Goal: Task Accomplishment & Management: Complete application form

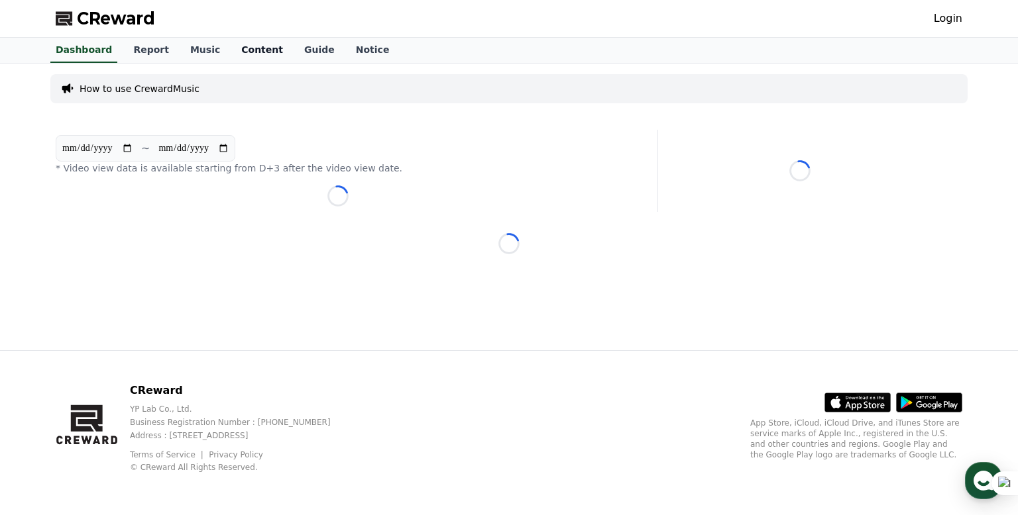
click at [248, 44] on link "Content" at bounding box center [262, 50] width 63 height 25
click at [951, 19] on link "Login" at bounding box center [948, 19] width 28 height 16
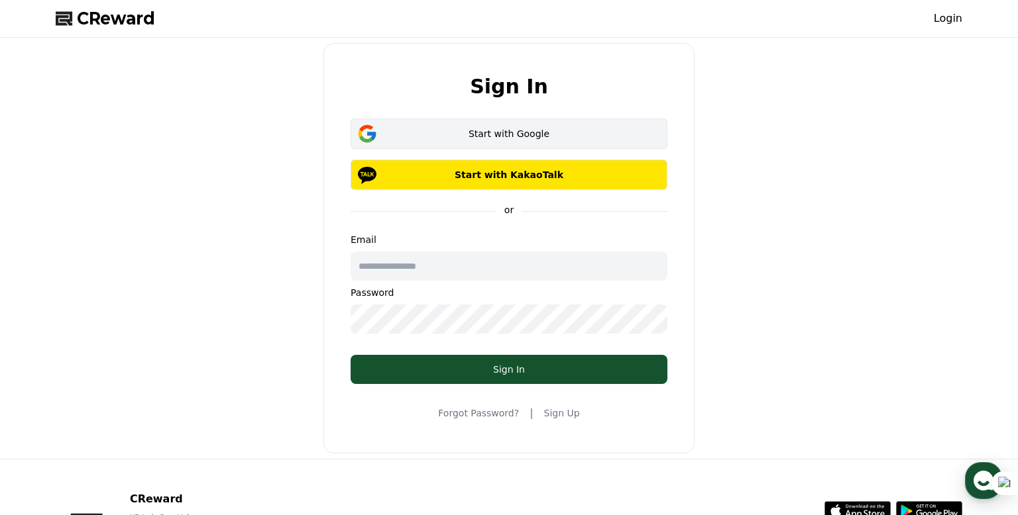
click at [428, 138] on div "Start with Google" at bounding box center [509, 133] width 278 height 13
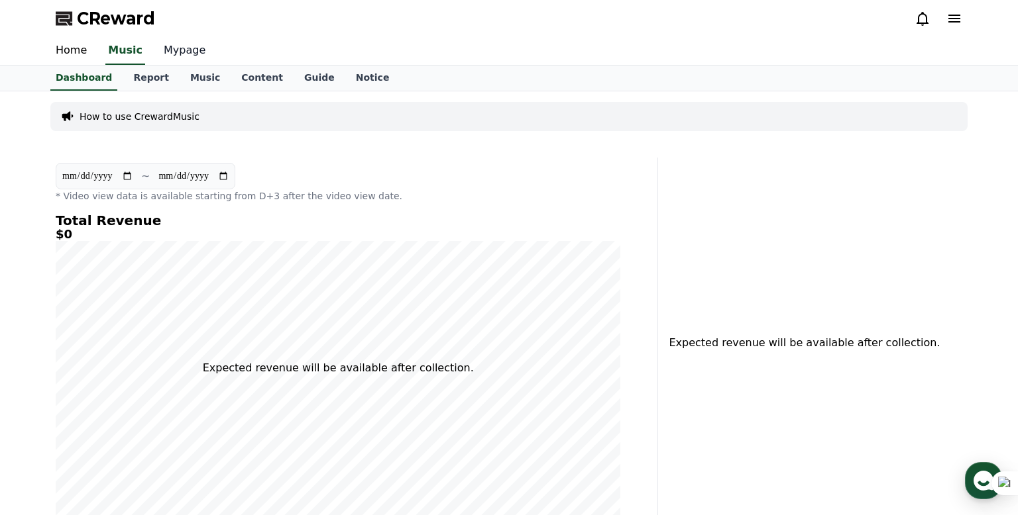
click at [166, 46] on link "Mypage" at bounding box center [184, 51] width 63 height 28
select select "**********"
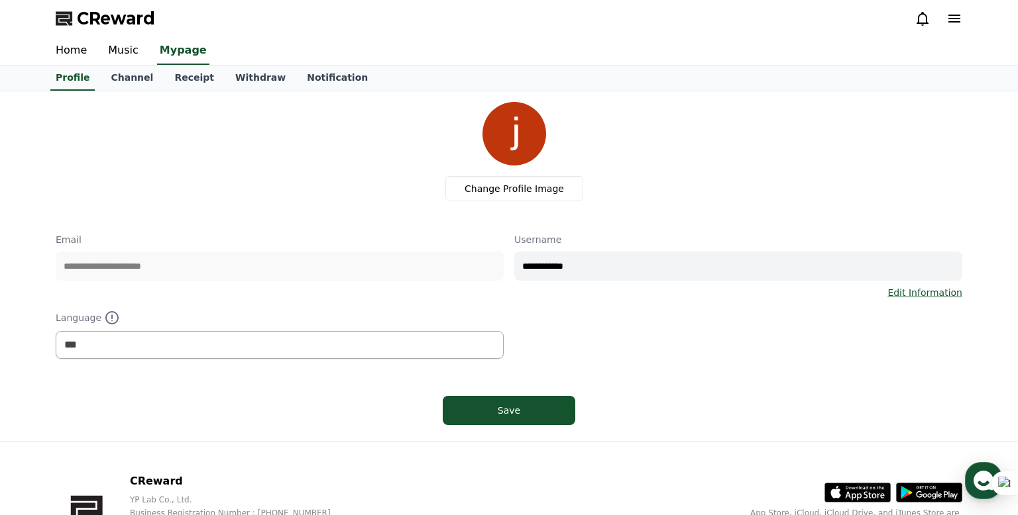
click at [947, 17] on icon at bounding box center [954, 19] width 16 height 16
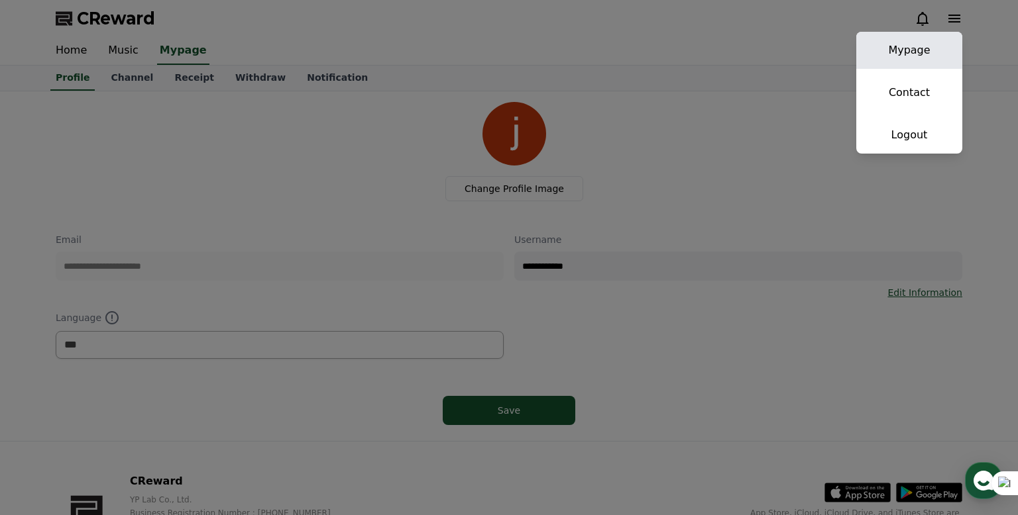
click at [893, 50] on link "Mypage" at bounding box center [909, 50] width 106 height 37
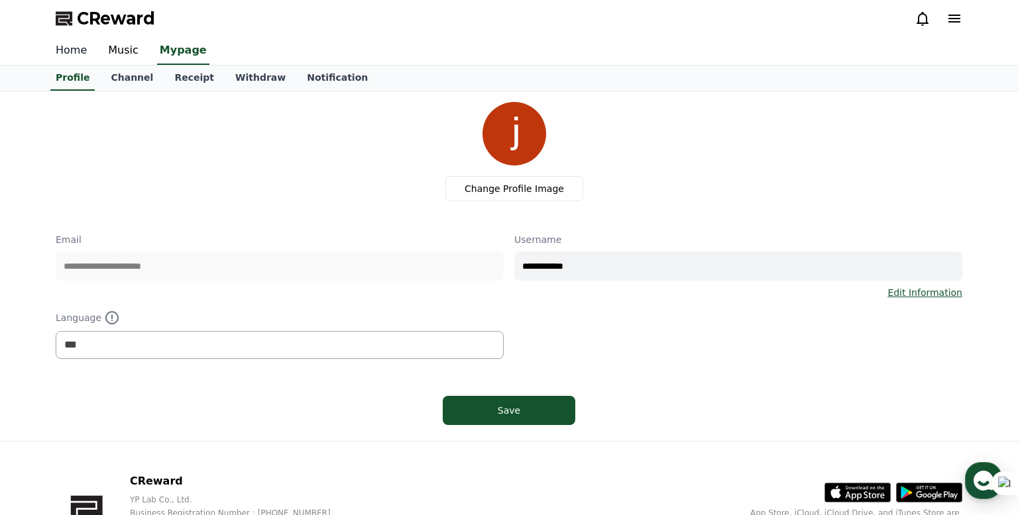
click at [76, 50] on link "Home" at bounding box center [71, 51] width 52 height 28
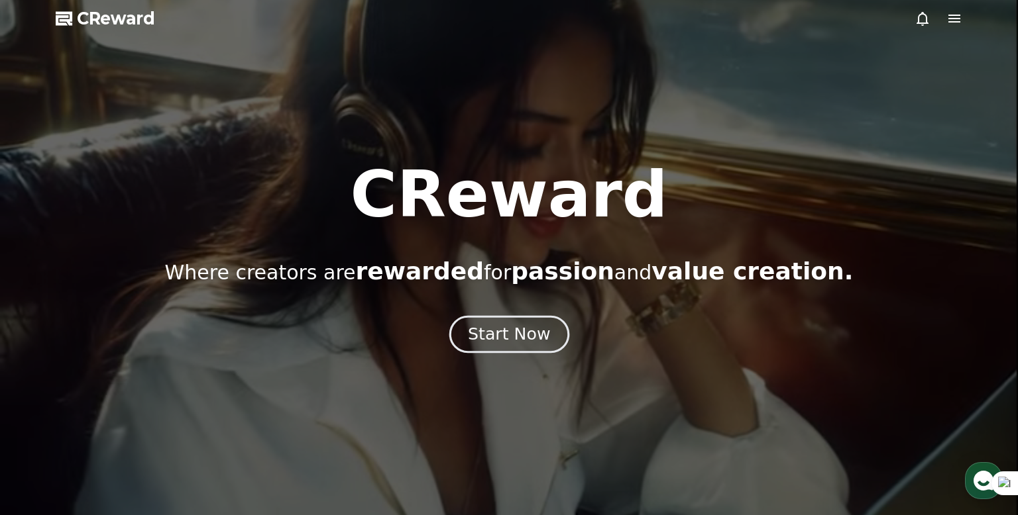
click at [506, 327] on div "Start Now" at bounding box center [509, 334] width 82 height 23
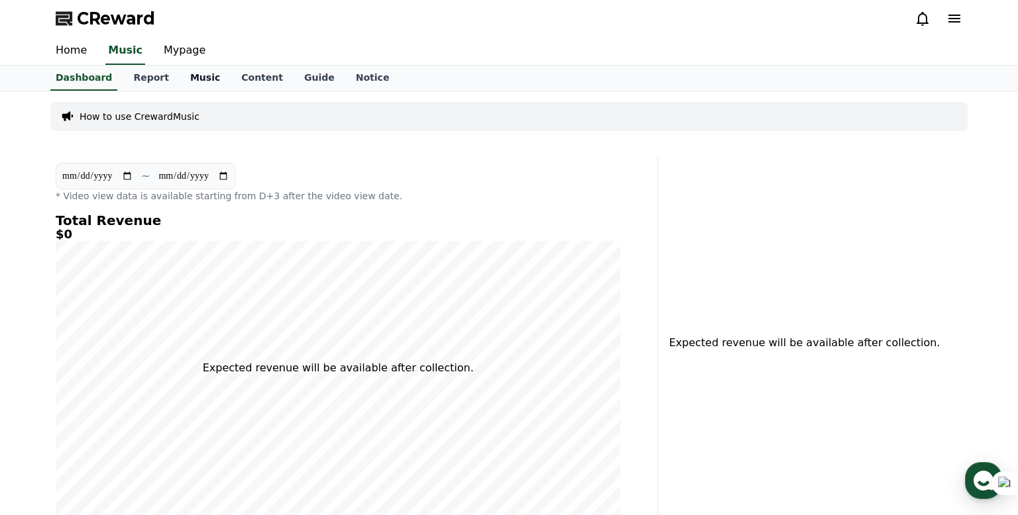
click at [191, 80] on link "Music" at bounding box center [205, 78] width 51 height 25
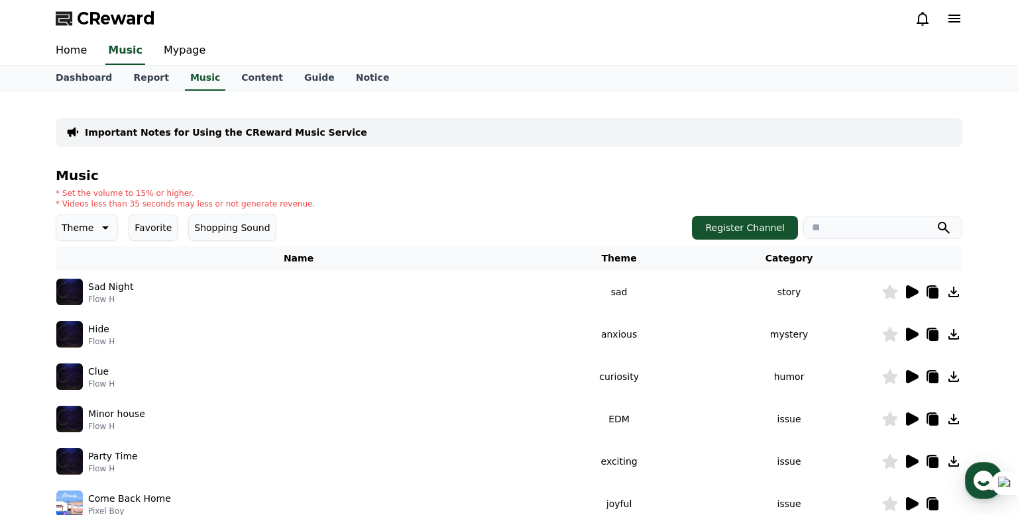
click at [913, 295] on icon at bounding box center [911, 292] width 16 height 16
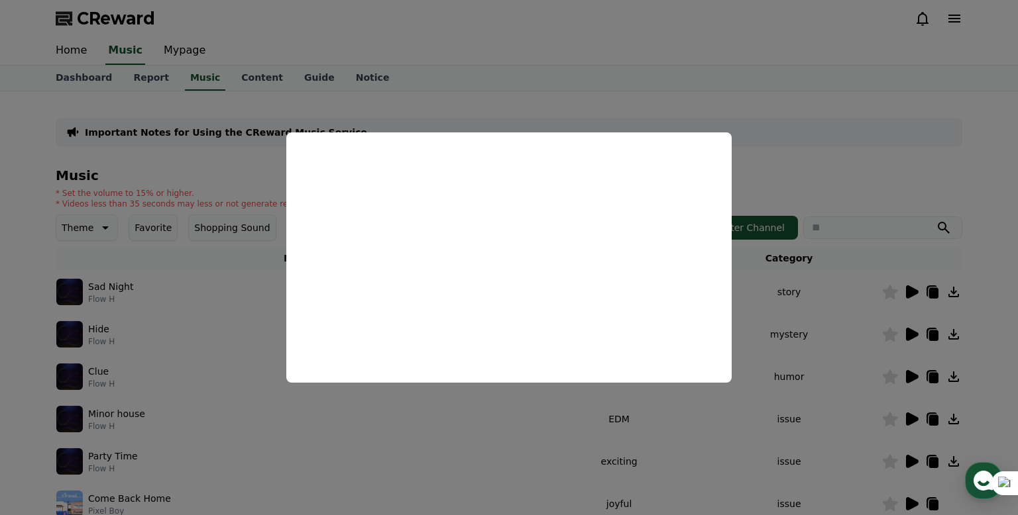
click at [674, 91] on button "close modal" at bounding box center [509, 257] width 1018 height 515
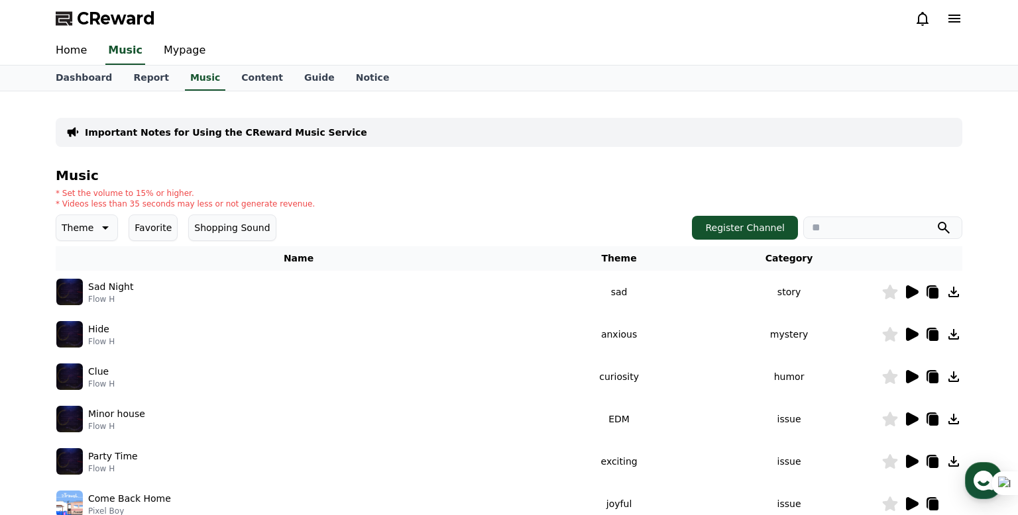
click at [928, 17] on icon at bounding box center [922, 19] width 16 height 16
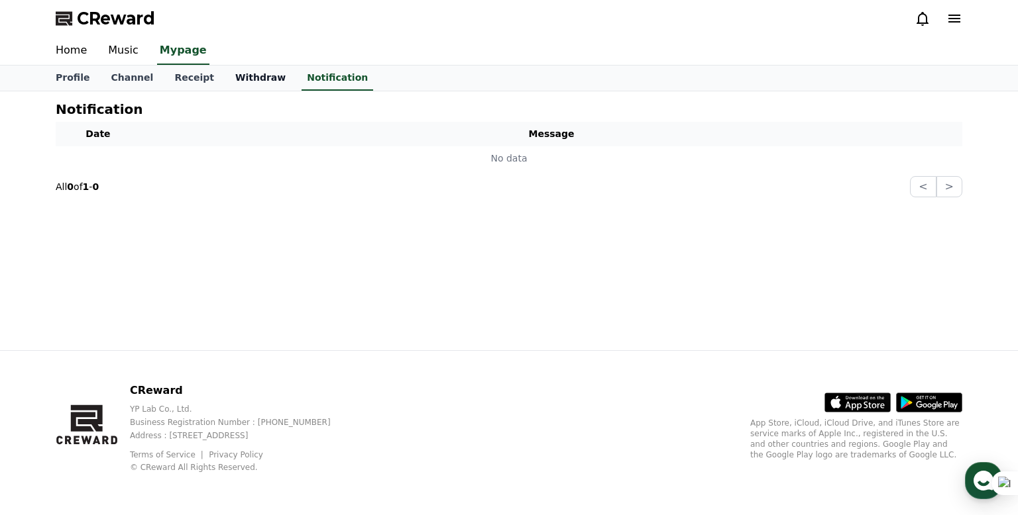
click at [243, 79] on link "Withdraw" at bounding box center [261, 78] width 72 height 25
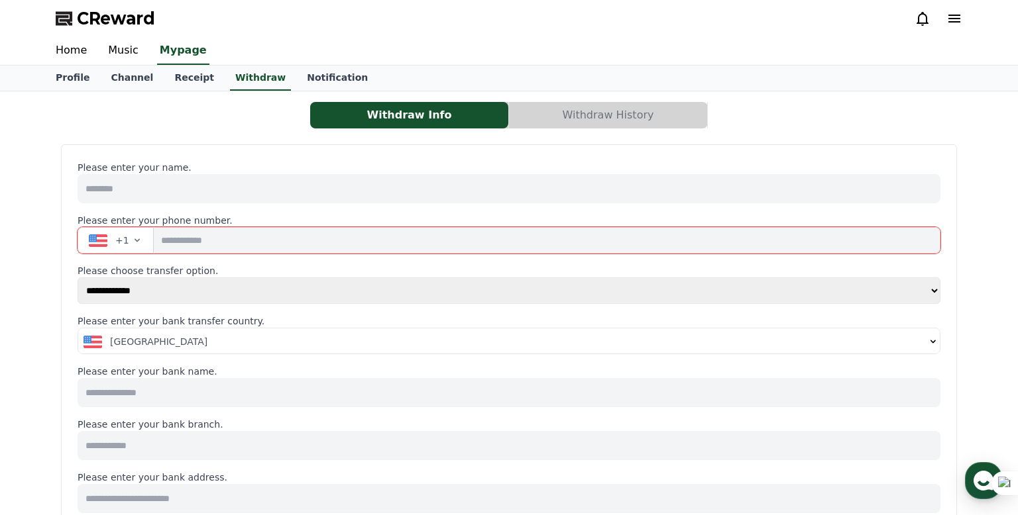
click at [605, 112] on button "Withdraw History" at bounding box center [608, 115] width 198 height 27
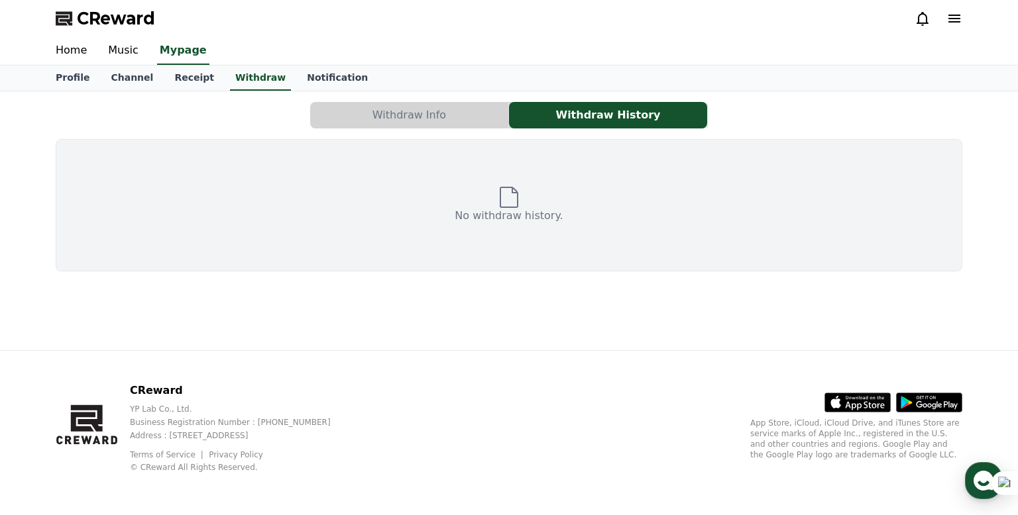
click at [448, 109] on button "Withdraw Info" at bounding box center [409, 115] width 198 height 27
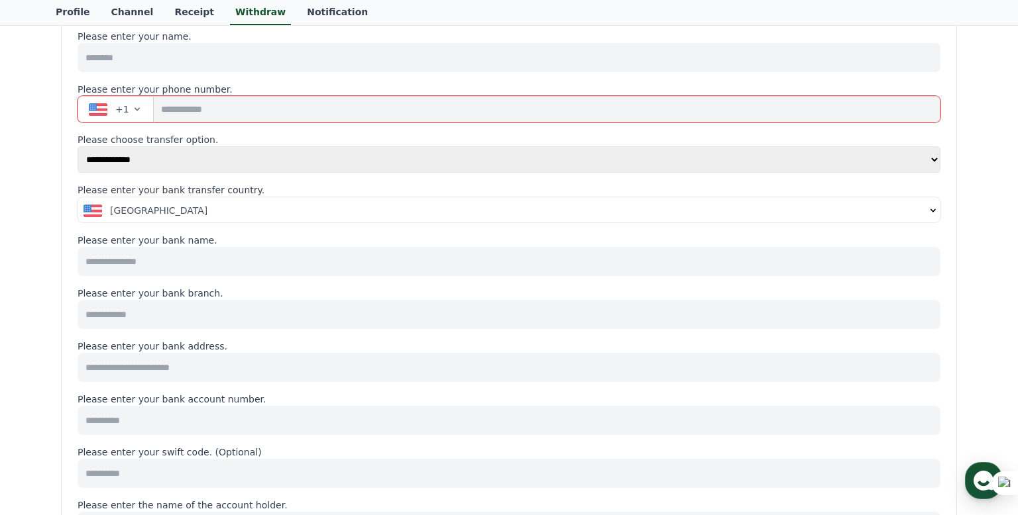
scroll to position [127, 0]
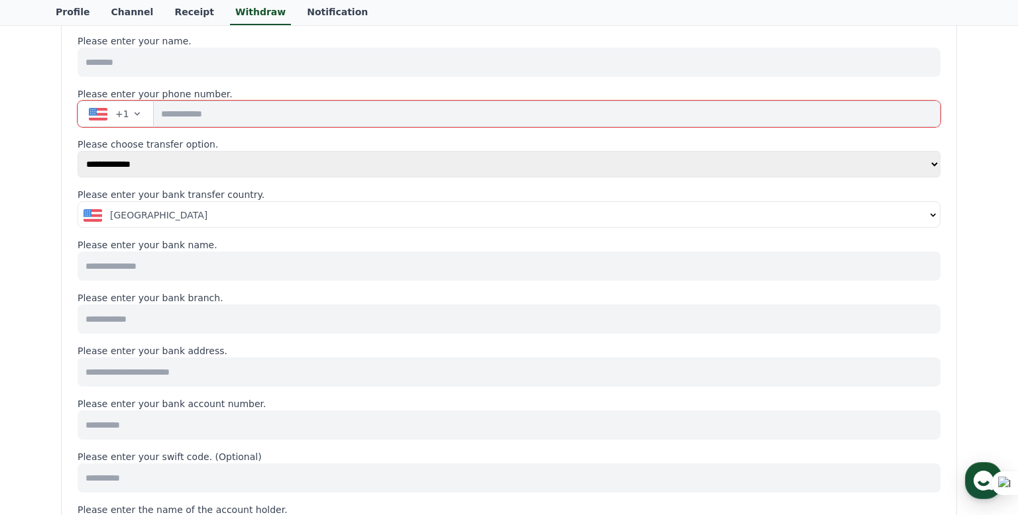
click at [412, 167] on select "**********" at bounding box center [509, 164] width 863 height 27
click at [78, 151] on select "**********" at bounding box center [509, 164] width 863 height 27
click at [392, 184] on div "**********" at bounding box center [509, 486] width 863 height 905
click at [380, 154] on select "**********" at bounding box center [509, 164] width 863 height 27
select select "******"
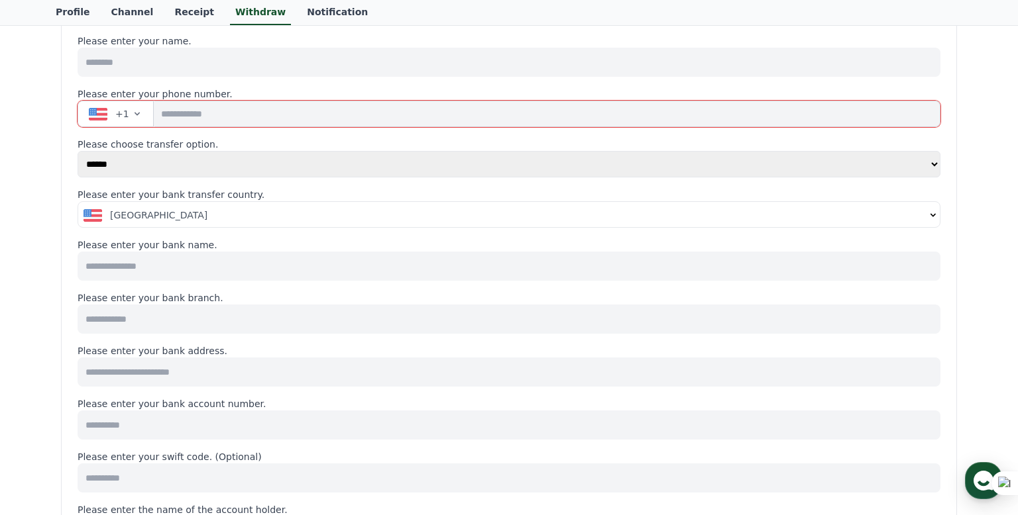
click at [78, 151] on select "**********" at bounding box center [509, 164] width 863 height 27
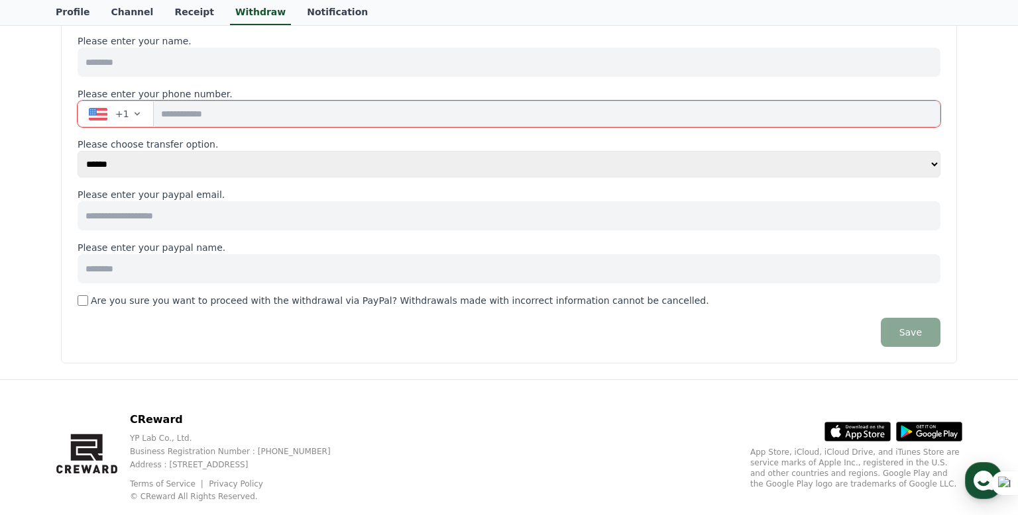
click at [391, 158] on select "**********" at bounding box center [509, 164] width 863 height 27
click at [364, 162] on select "**********" at bounding box center [509, 164] width 863 height 27
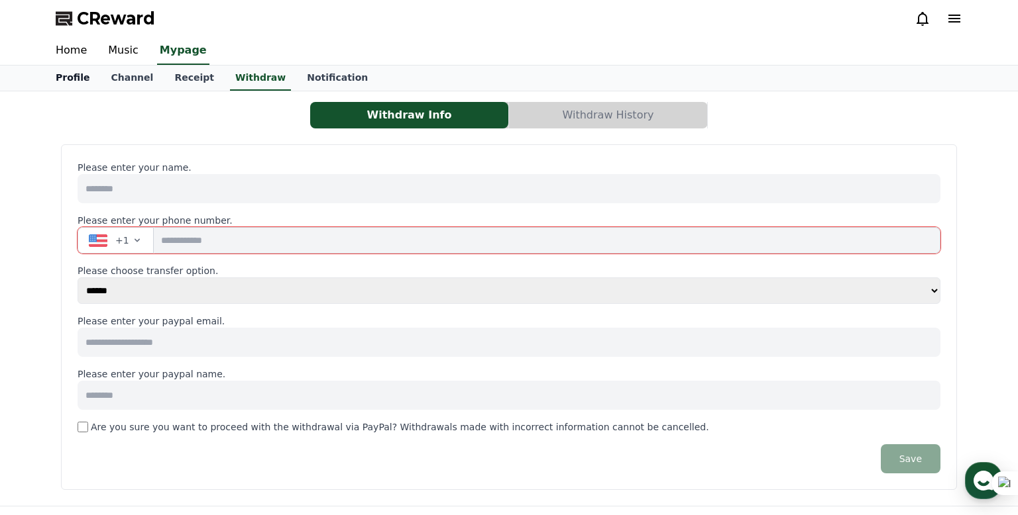
click at [74, 81] on link "Profile" at bounding box center [72, 78] width 55 height 25
select select "**********"
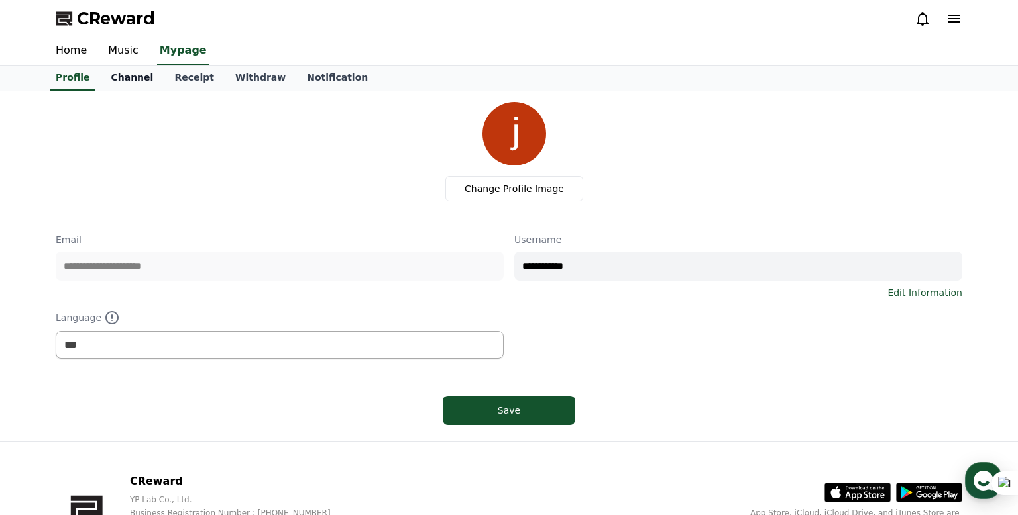
click at [112, 79] on link "Channel" at bounding box center [132, 78] width 64 height 25
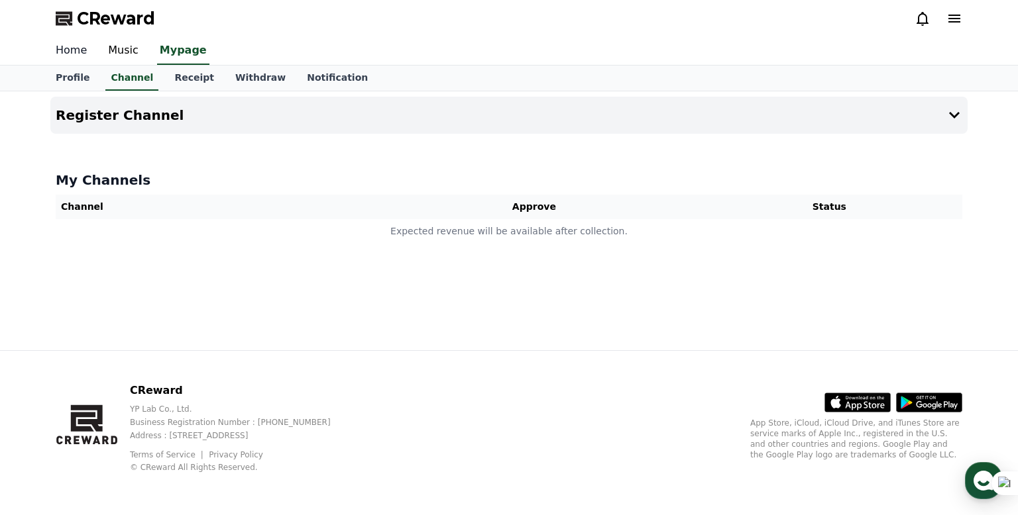
click at [74, 58] on link "Home" at bounding box center [71, 51] width 52 height 28
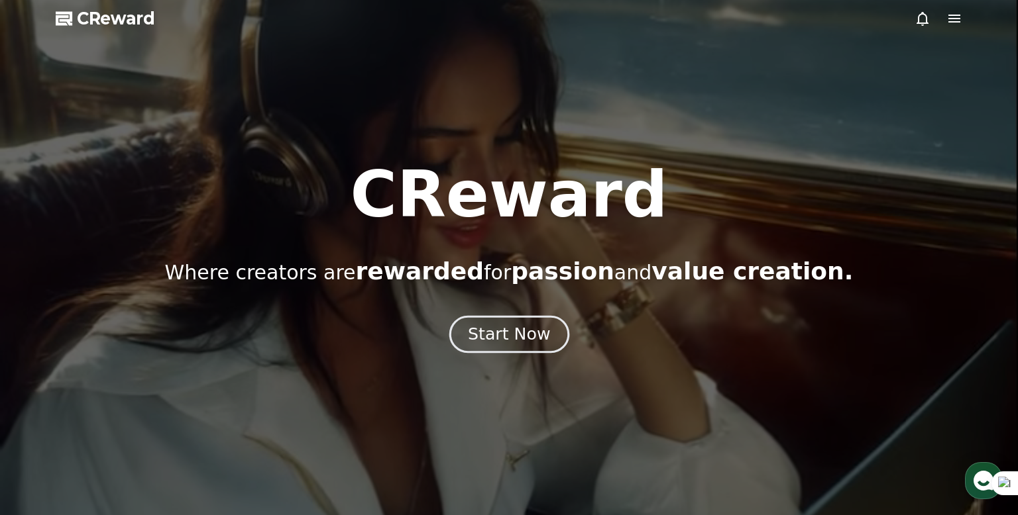
click at [510, 335] on div "Start Now" at bounding box center [509, 334] width 82 height 23
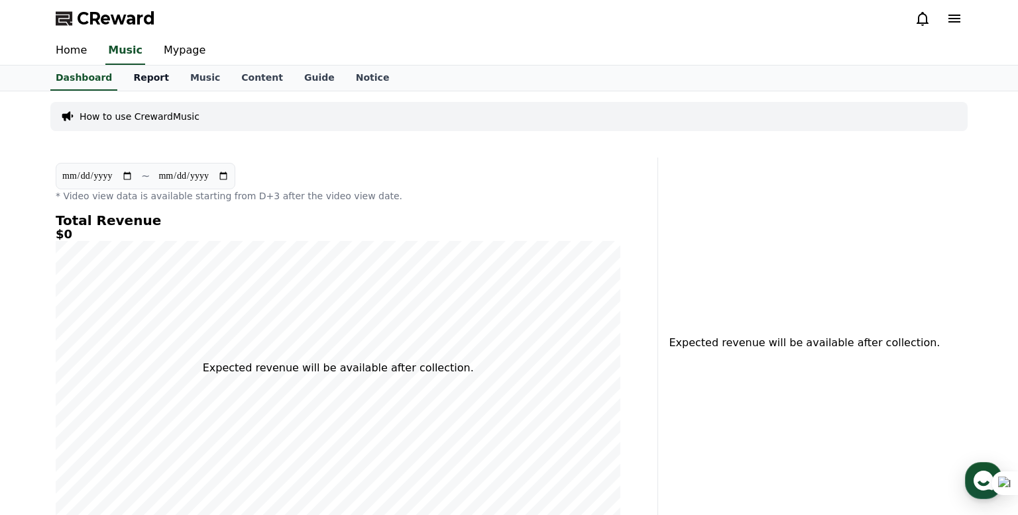
click at [142, 77] on link "Report" at bounding box center [151, 78] width 57 height 25
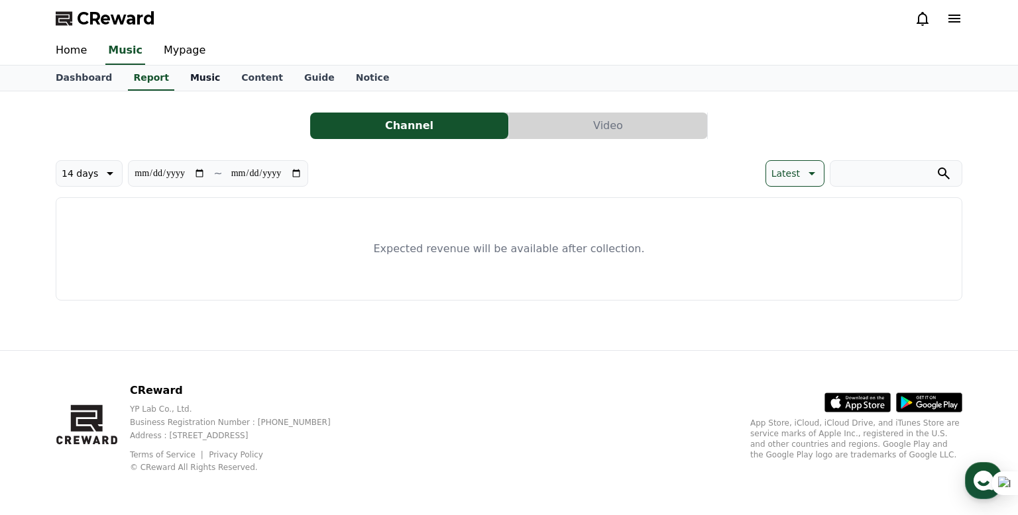
click at [195, 80] on link "Music" at bounding box center [205, 78] width 51 height 25
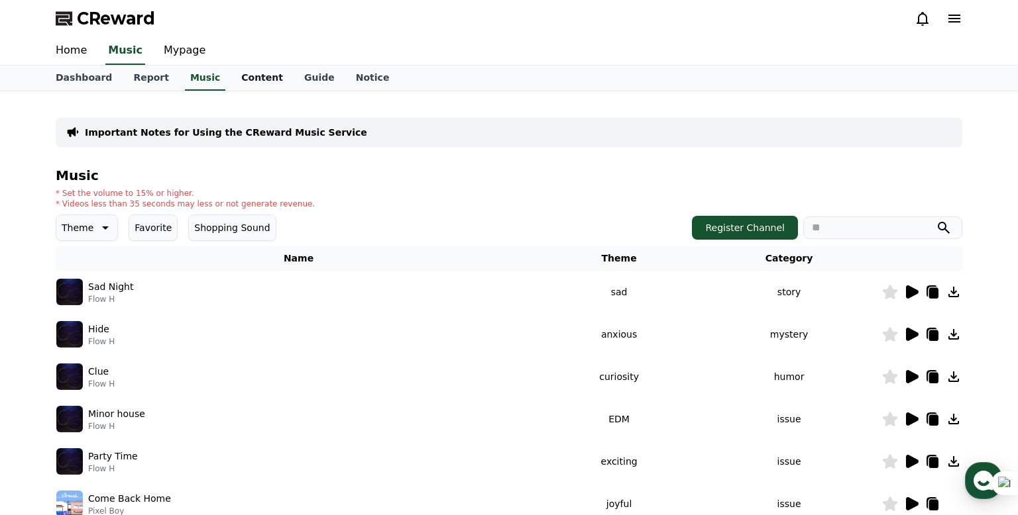
click at [232, 83] on link "Content" at bounding box center [262, 78] width 63 height 25
click at [195, 83] on link "Music" at bounding box center [205, 78] width 51 height 25
click at [934, 291] on icon at bounding box center [933, 293] width 9 height 11
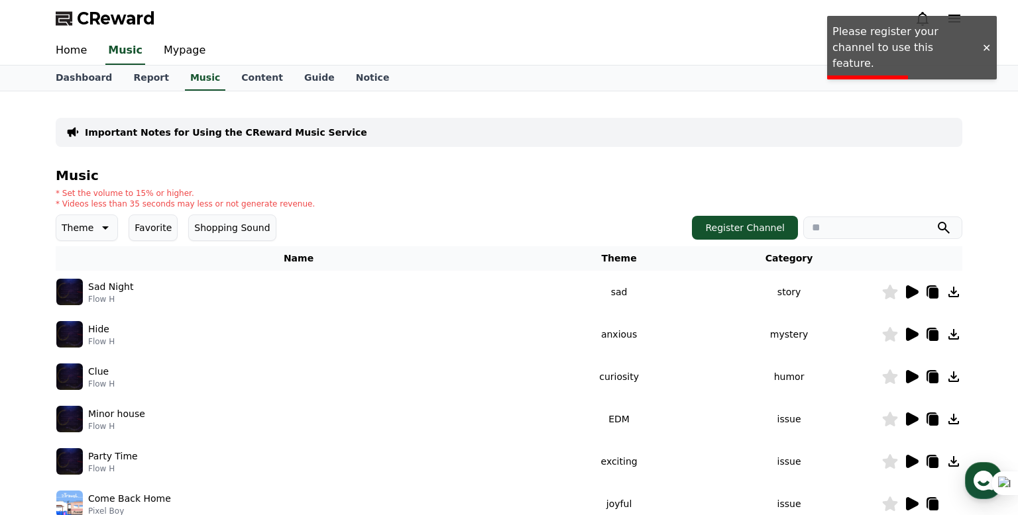
click at [745, 241] on div "Music * Set the volume to 15% or higher. * Videos less than 35 seconds may less…" at bounding box center [509, 444] width 906 height 553
click at [739, 224] on button "Register Channel" at bounding box center [745, 228] width 106 height 24
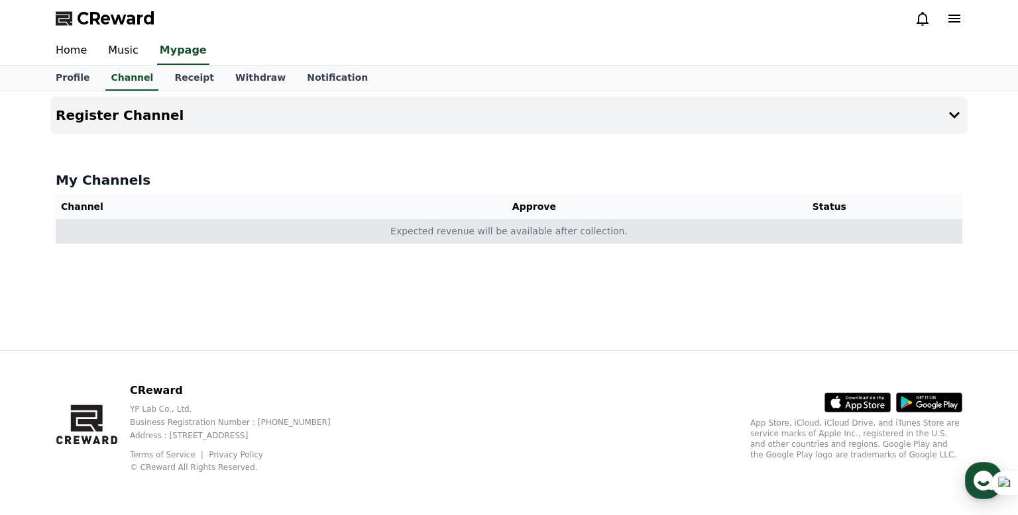
click at [747, 229] on td "Expected revenue will be available after collection." at bounding box center [509, 231] width 906 height 25
click at [101, 230] on td "Expected revenue will be available after collection." at bounding box center [509, 231] width 906 height 25
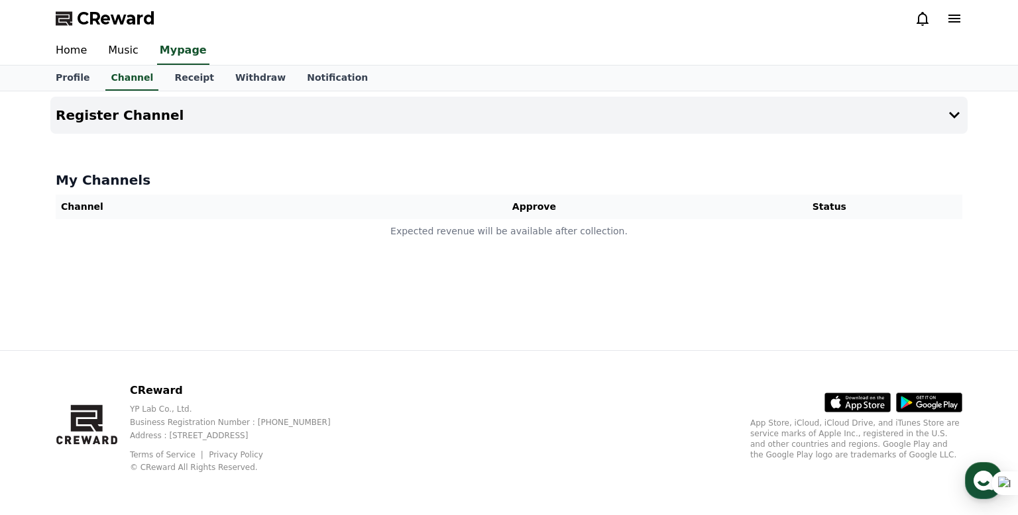
click at [84, 202] on th "Channel" at bounding box center [214, 207] width 316 height 25
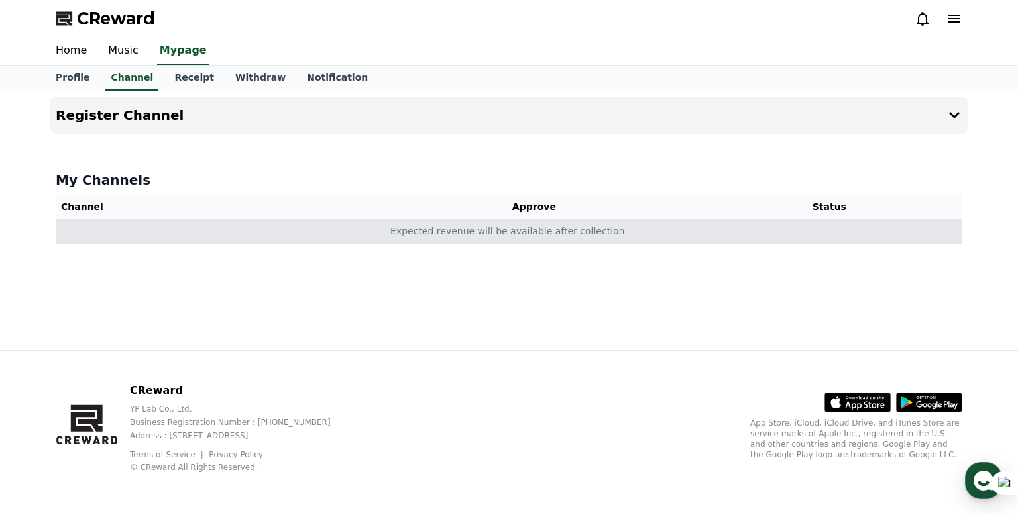
click at [548, 234] on td "Expected revenue will be available after collection." at bounding box center [509, 231] width 906 height 25
click at [653, 228] on td "Expected revenue will be available after collection." at bounding box center [509, 231] width 906 height 25
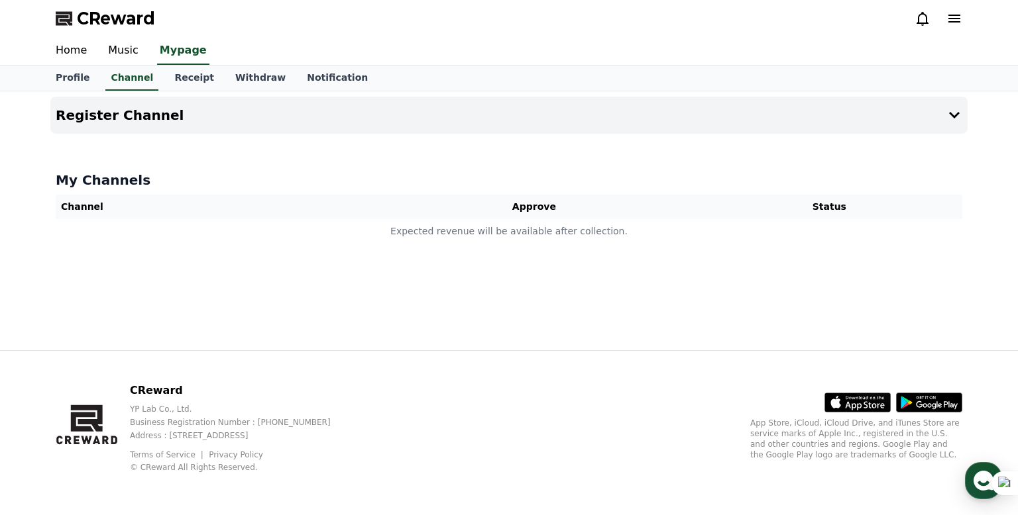
click at [536, 203] on th "Approve" at bounding box center [534, 207] width 325 height 25
click at [73, 201] on th "Channel" at bounding box center [214, 207] width 316 height 25
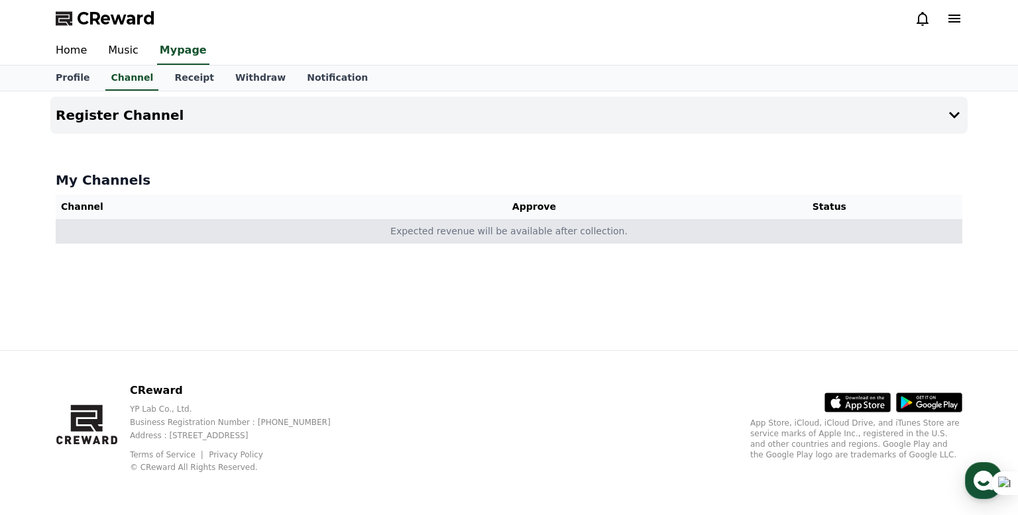
click at [143, 241] on td "Expected revenue will be available after collection." at bounding box center [509, 231] width 906 height 25
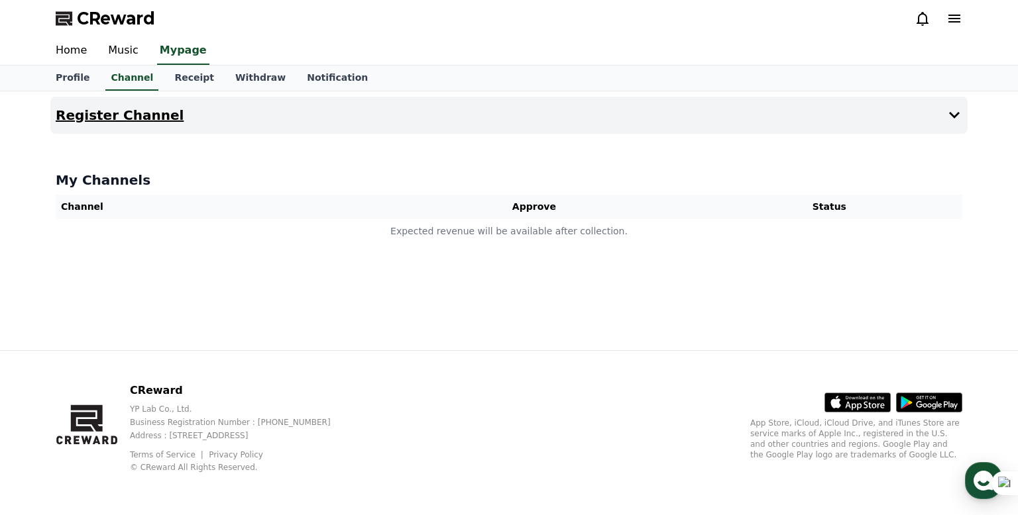
click at [778, 101] on button "Register Channel" at bounding box center [508, 115] width 917 height 37
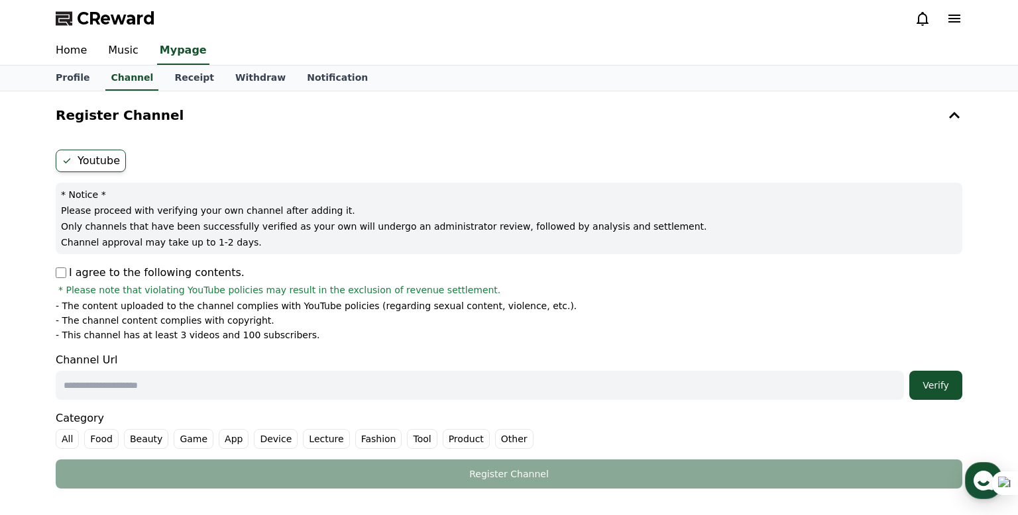
click at [68, 273] on p "I agree to the following contents." at bounding box center [150, 273] width 189 height 16
click at [546, 303] on li "- The content uploaded to the channel complies with YouTube policies (regarding…" at bounding box center [509, 305] width 906 height 13
click at [545, 303] on li "- The content uploaded to the channel complies with YouTube policies (regarding…" at bounding box center [509, 305] width 906 height 13
click at [547, 303] on li "- The content uploaded to the channel complies with YouTube policies (regarding…" at bounding box center [509, 305] width 906 height 13
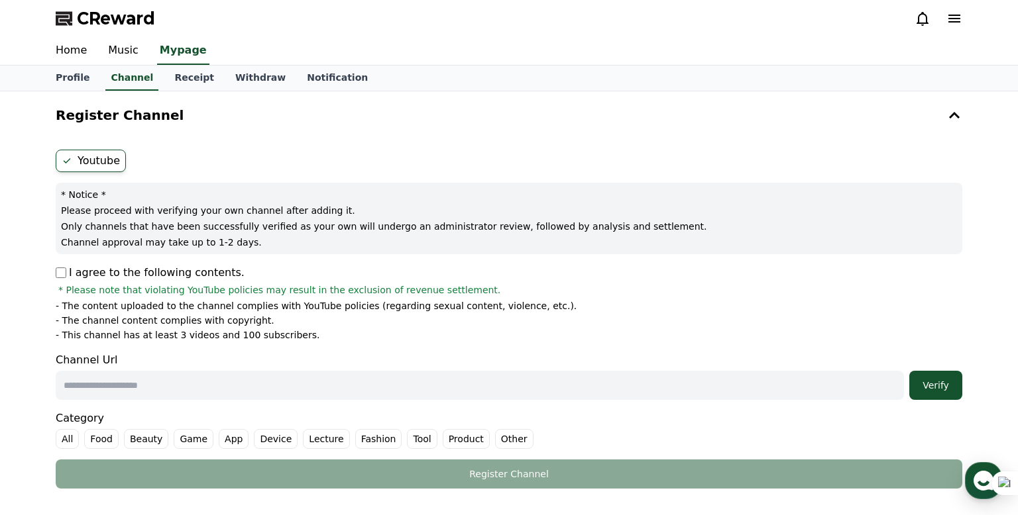
click at [547, 303] on li "- The content uploaded to the channel complies with YouTube policies (regarding…" at bounding box center [509, 305] width 906 height 13
click at [545, 314] on li "- The channel content complies with copyright." at bounding box center [509, 320] width 906 height 13
click at [244, 386] on input "text" at bounding box center [480, 385] width 848 height 29
paste input "**********"
type input "**********"
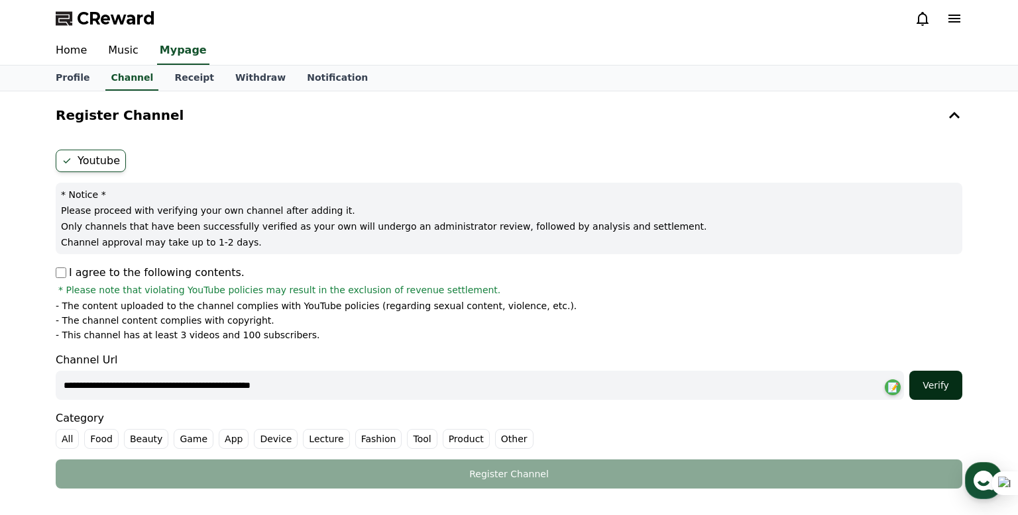
click at [941, 388] on div "Verify" at bounding box center [935, 385] width 42 height 13
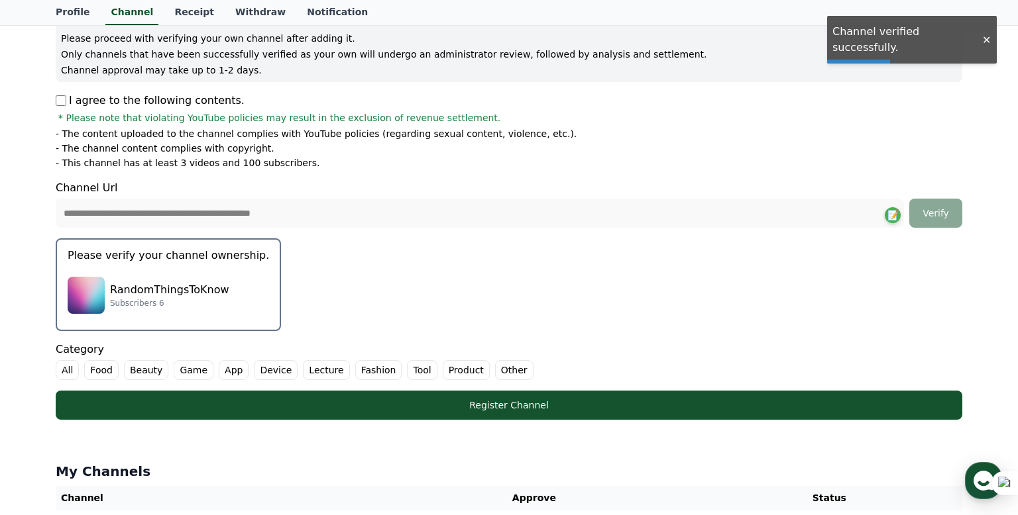
scroll to position [183, 0]
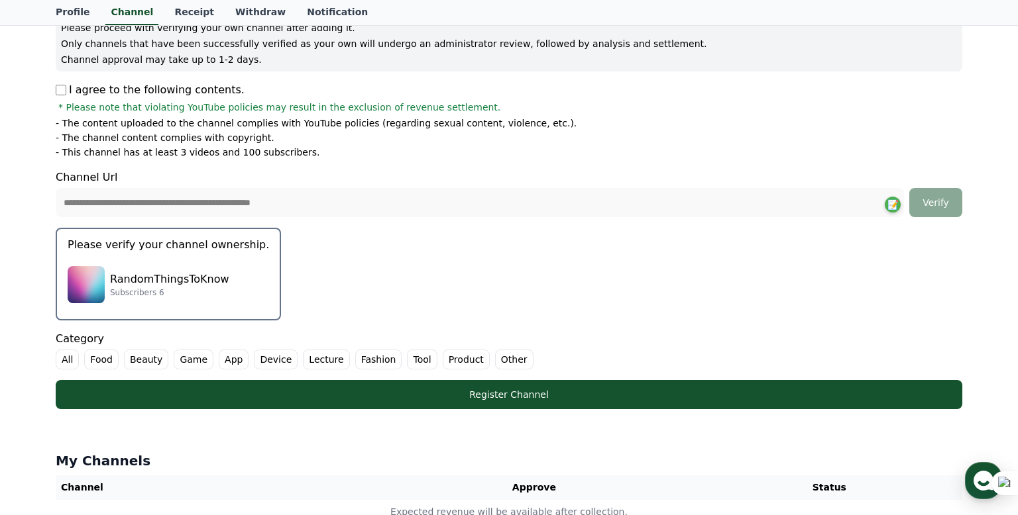
click at [68, 357] on label "All" at bounding box center [67, 360] width 23 height 20
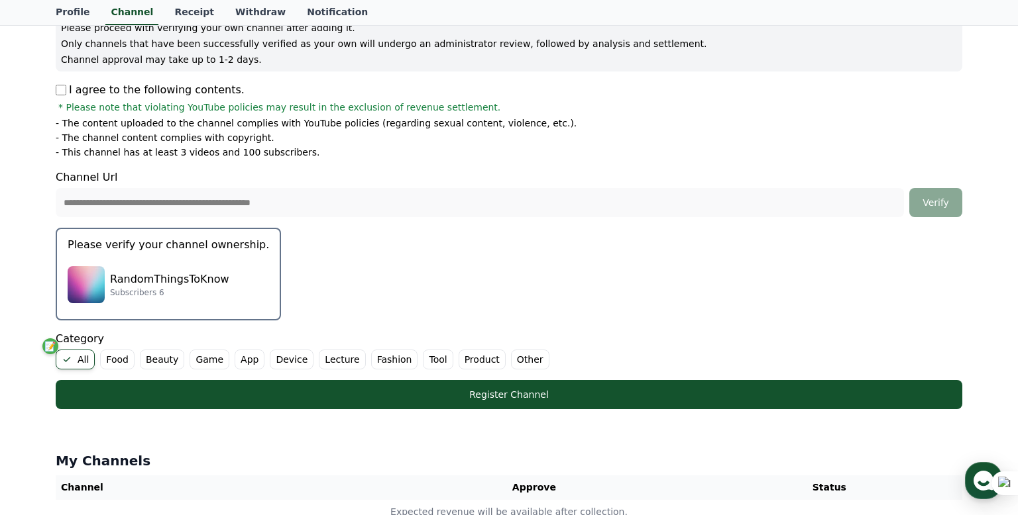
click at [207, 362] on label "Game" at bounding box center [209, 360] width 40 height 20
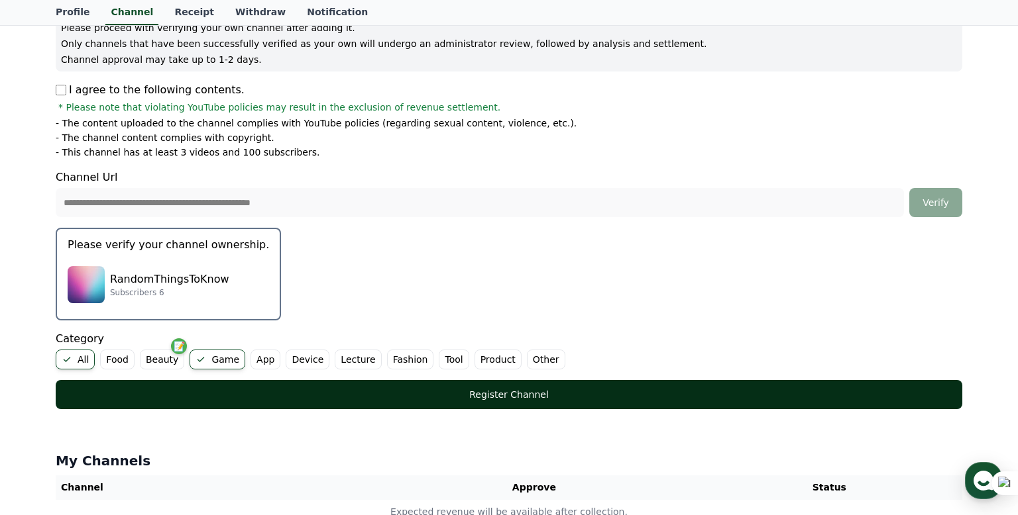
click at [187, 394] on div "Register Channel" at bounding box center [508, 394] width 853 height 13
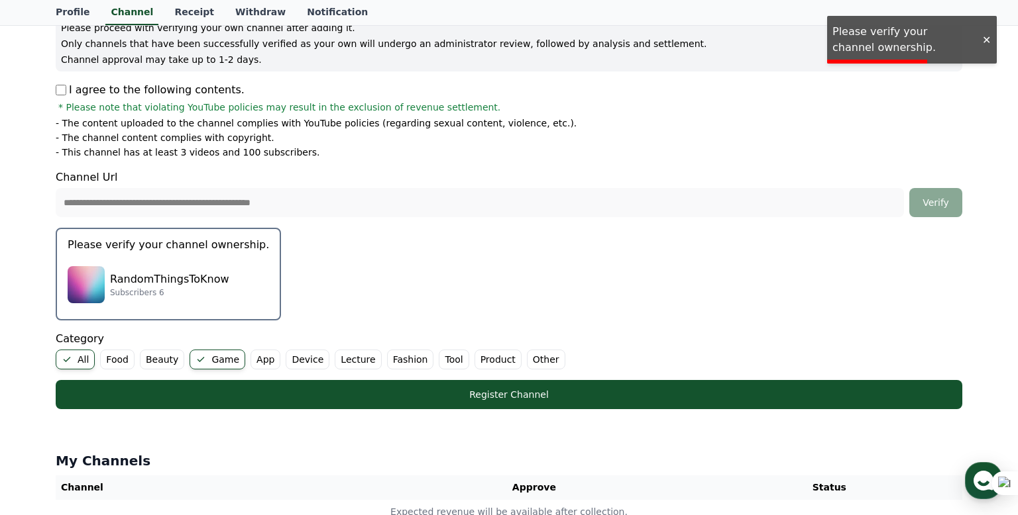
click at [978, 37] on div at bounding box center [985, 40] width 21 height 13
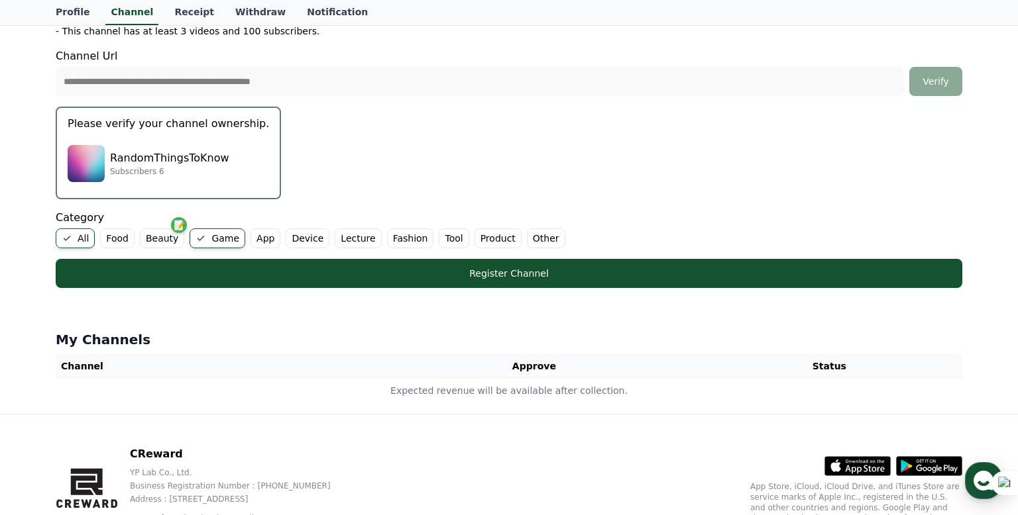
scroll to position [306, 0]
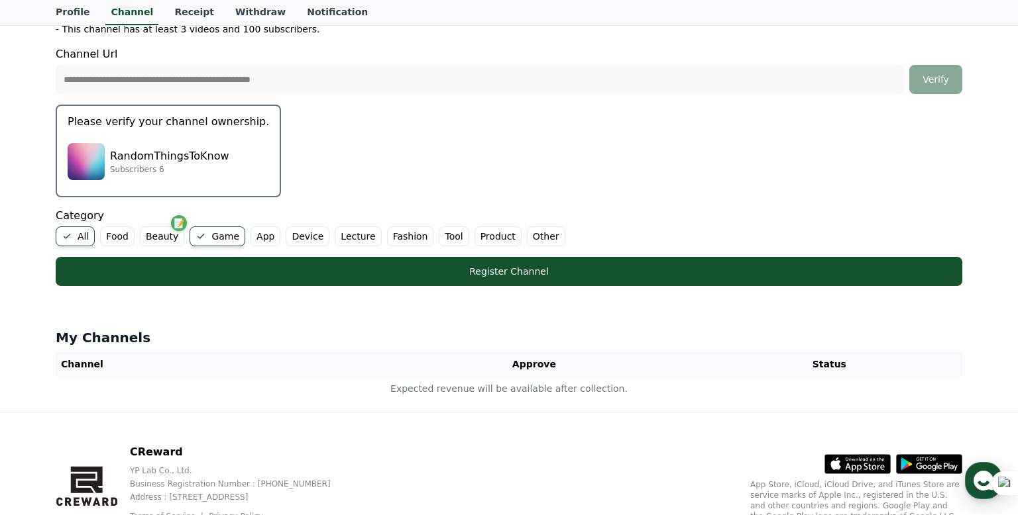
click at [152, 148] on p "RandomThingsToKnow" at bounding box center [169, 156] width 119 height 16
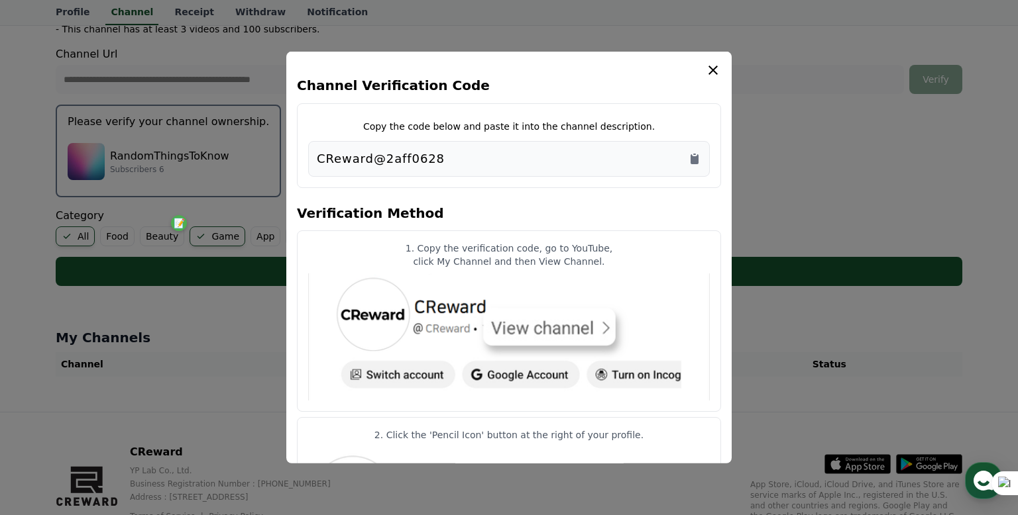
click at [576, 158] on div "CReward@2aff0628" at bounding box center [509, 159] width 384 height 19
click at [692, 156] on icon "Copy to clipboard" at bounding box center [694, 159] width 8 height 10
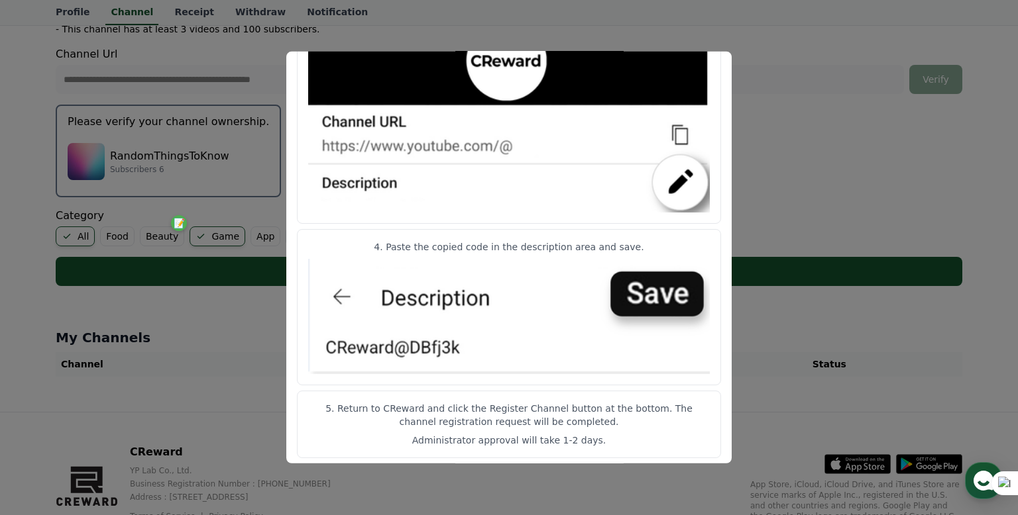
scroll to position [670, 0]
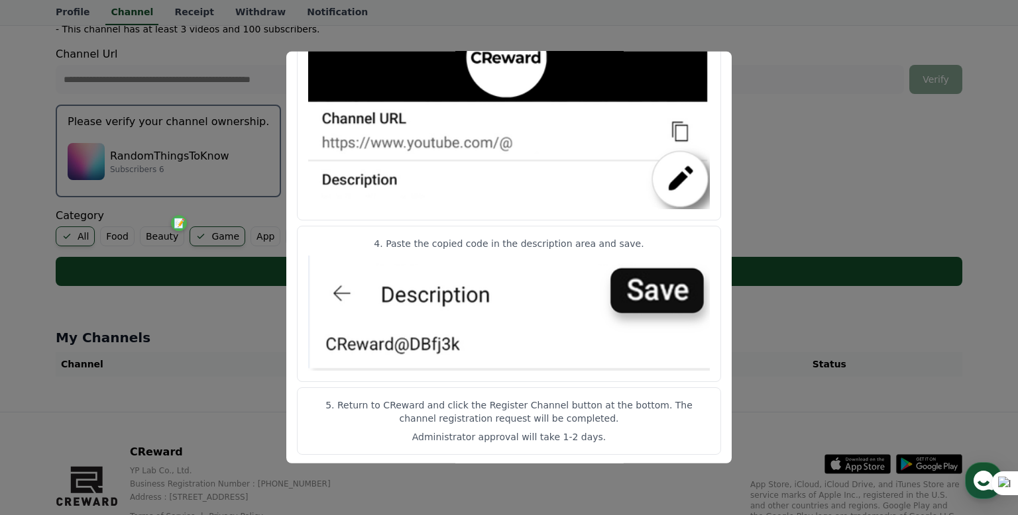
click at [805, 219] on button "close modal" at bounding box center [509, 257] width 1018 height 515
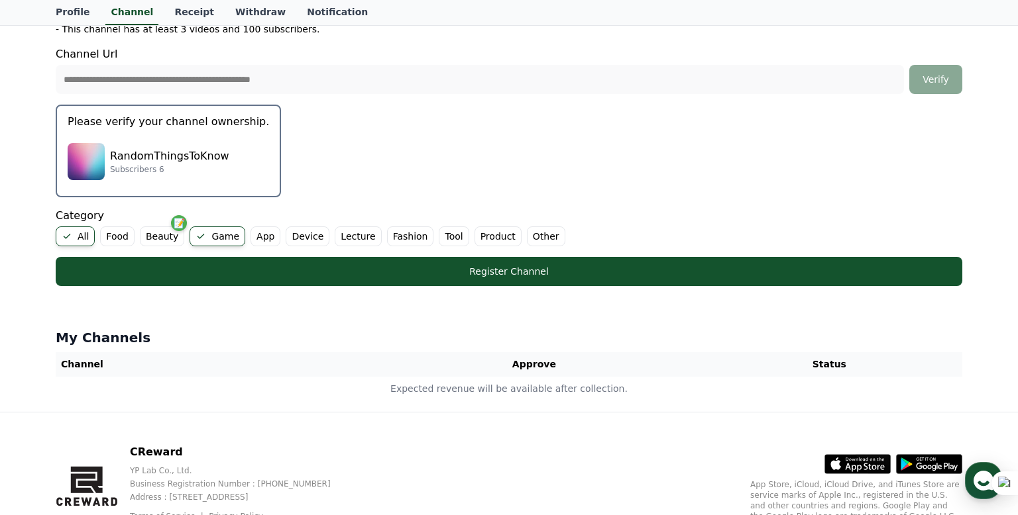
scroll to position [366, 0]
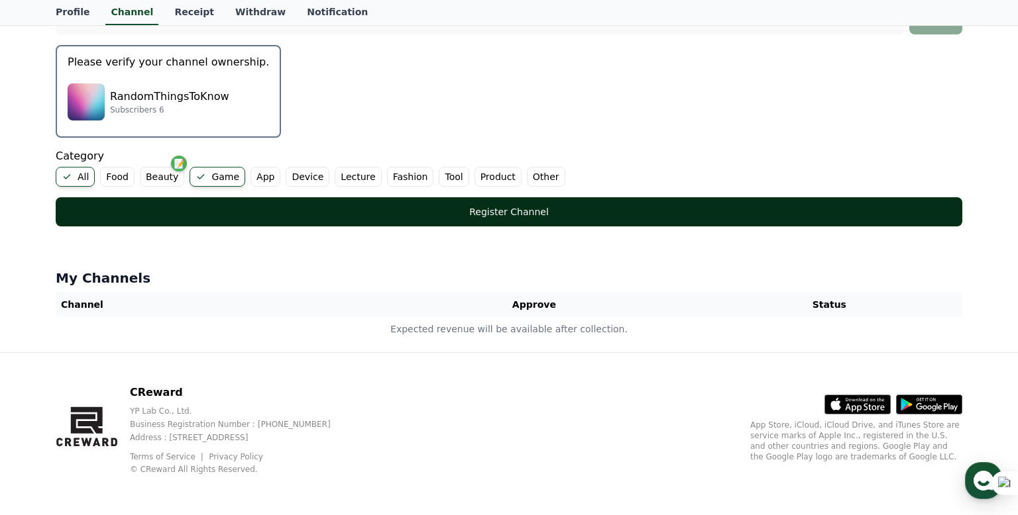
click at [472, 216] on div "Register Channel" at bounding box center [508, 211] width 853 height 13
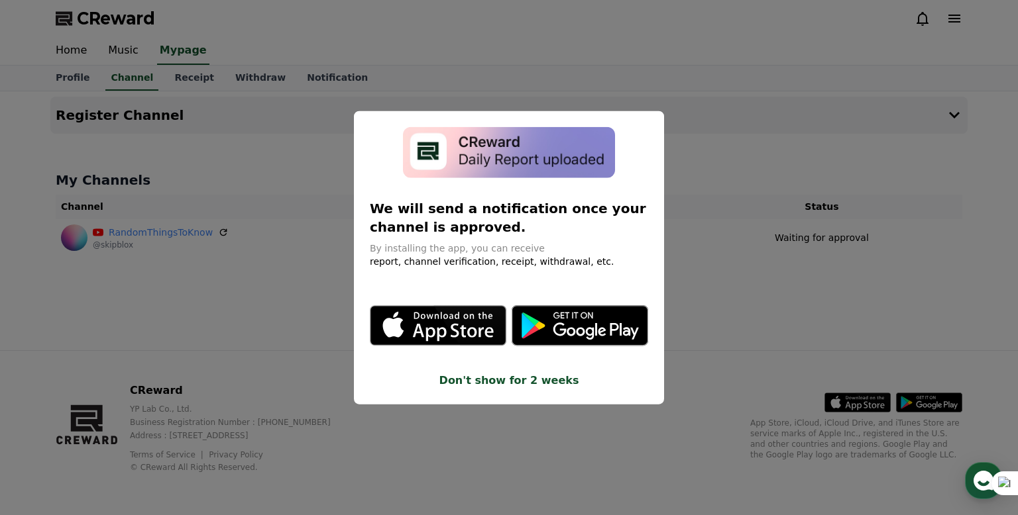
click at [722, 228] on button "close modal" at bounding box center [509, 257] width 1018 height 515
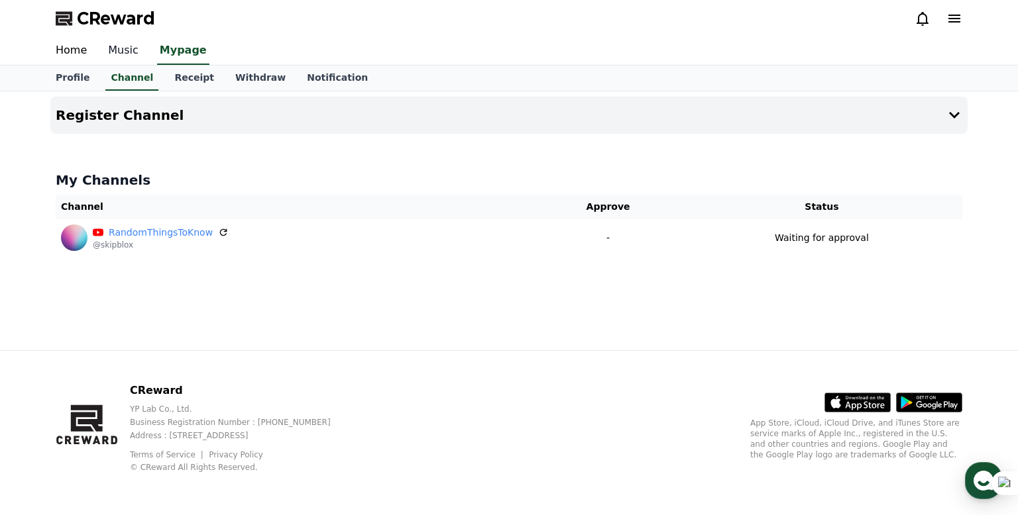
click at [127, 48] on link "Music" at bounding box center [123, 51] width 52 height 28
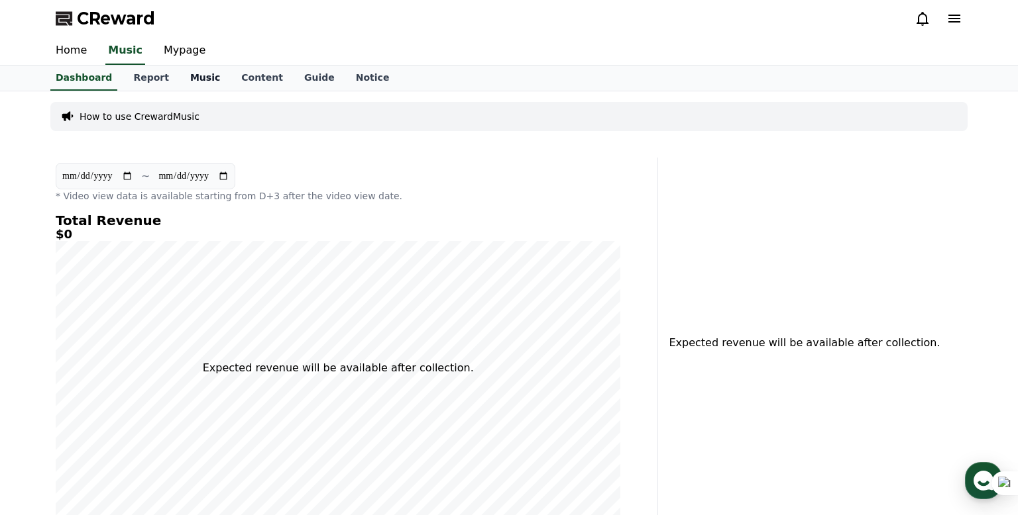
click at [189, 76] on link "Music" at bounding box center [205, 78] width 51 height 25
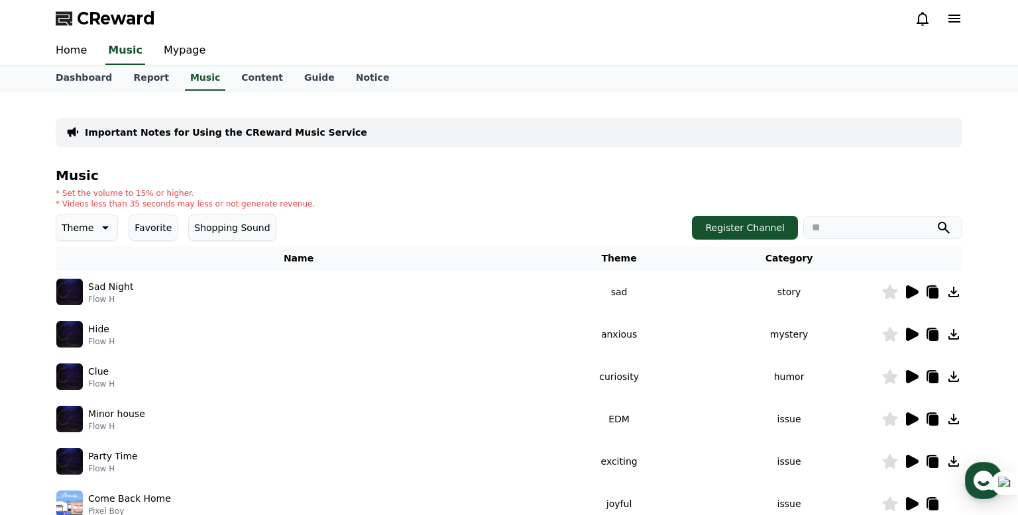
click at [953, 298] on icon at bounding box center [953, 292] width 16 height 16
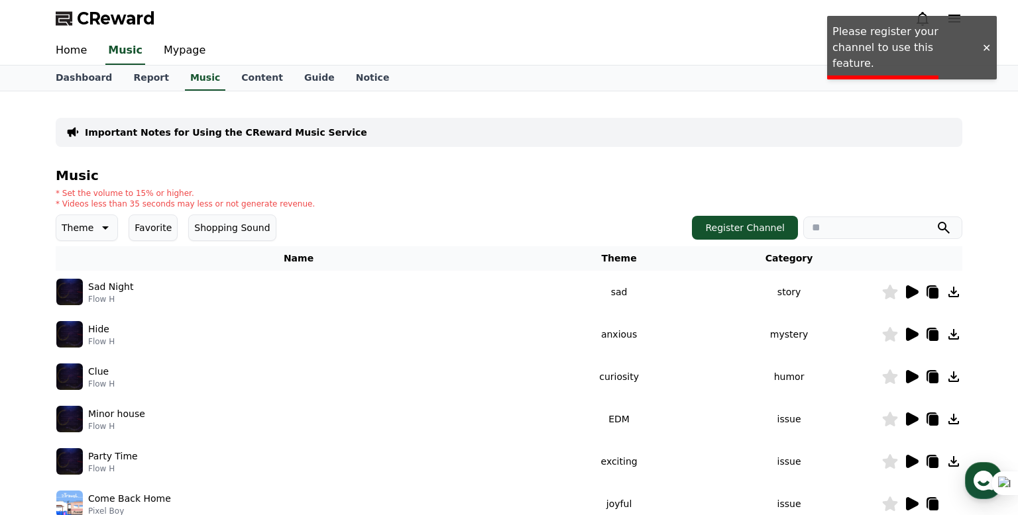
click at [906, 46] on div "Home Music Mypage" at bounding box center [509, 51] width 928 height 28
click at [724, 235] on button "Register Channel" at bounding box center [745, 228] width 106 height 24
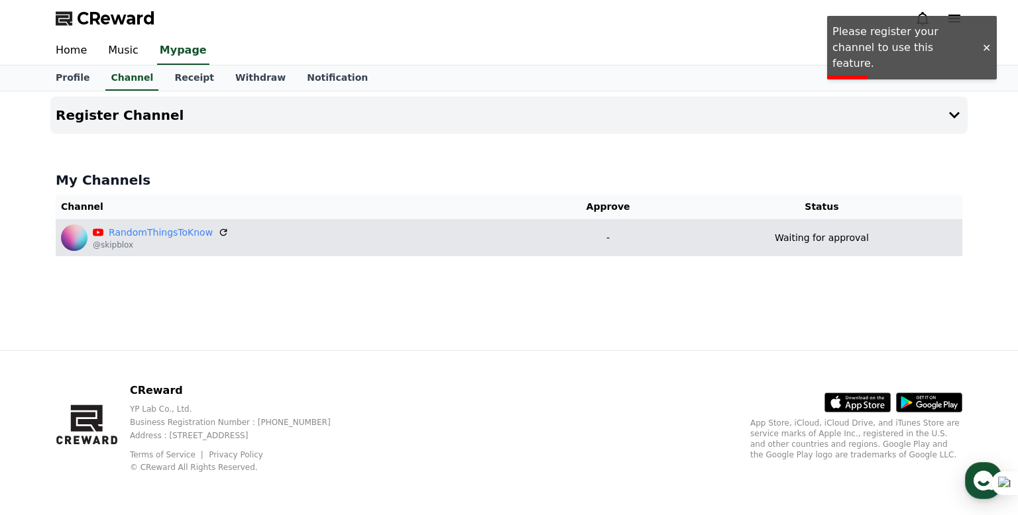
click at [300, 239] on div "RandomThingsToKnow @skipblox" at bounding box center [295, 238] width 468 height 27
click at [124, 237] on link "RandomThingsToKnow" at bounding box center [161, 233] width 104 height 14
